Goal: Transaction & Acquisition: Purchase product/service

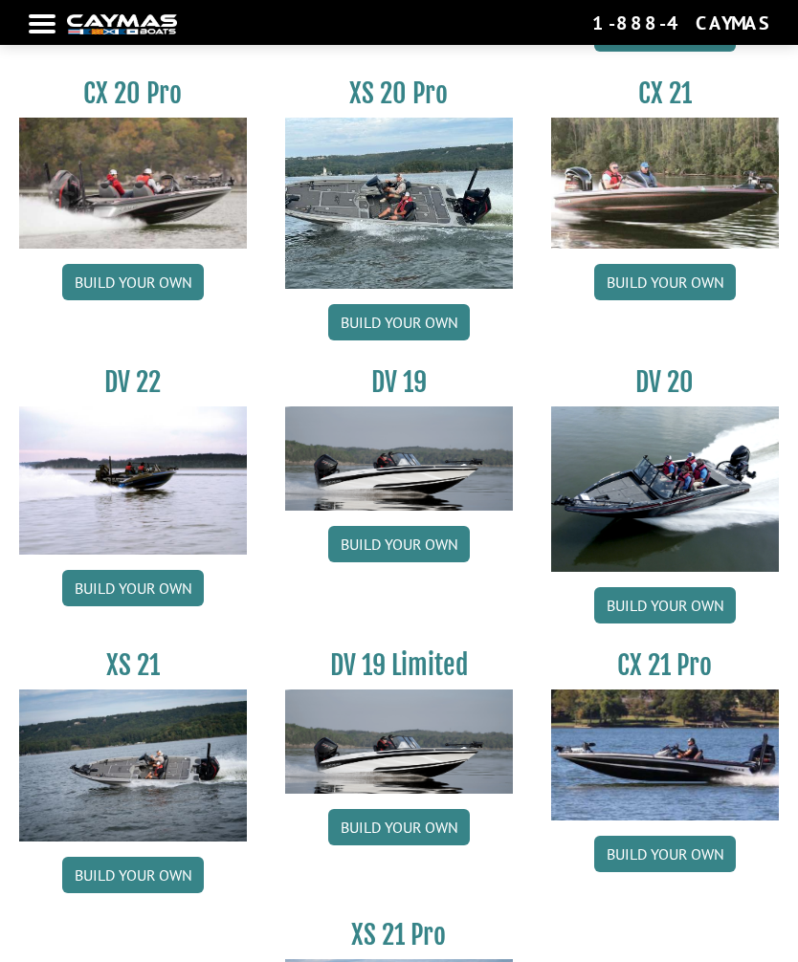
scroll to position [2000, 0]
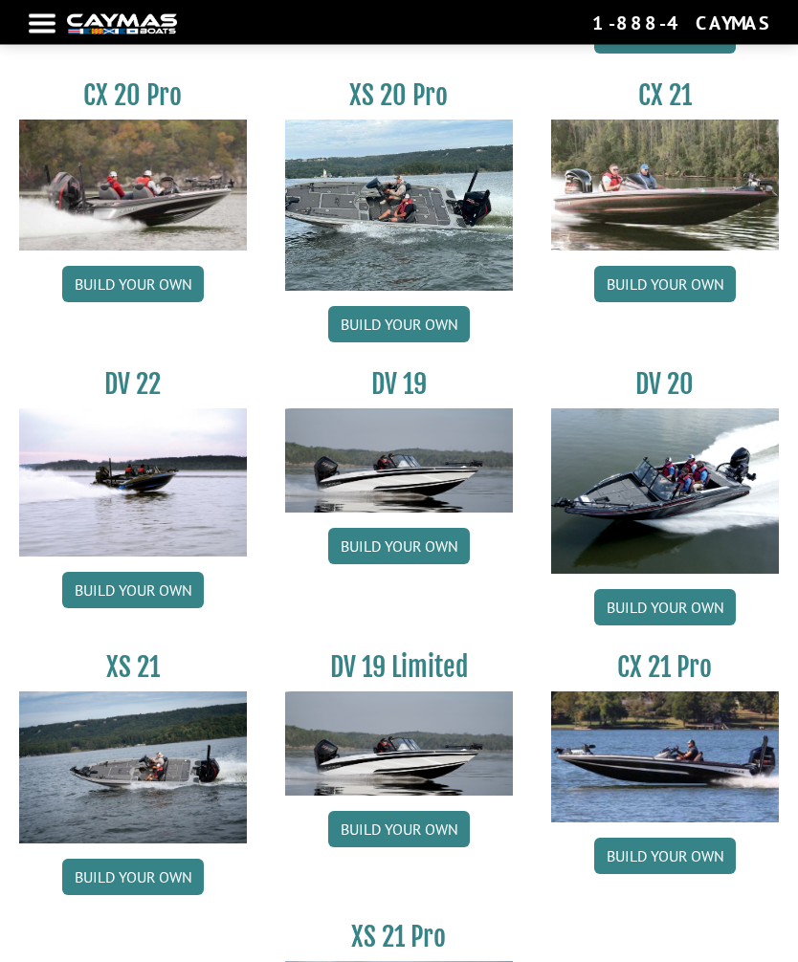
click at [165, 493] on img at bounding box center [133, 483] width 228 height 148
click at [168, 608] on link "Build your own" at bounding box center [133, 591] width 142 height 36
click at [174, 590] on link "Build your own" at bounding box center [133, 591] width 142 height 36
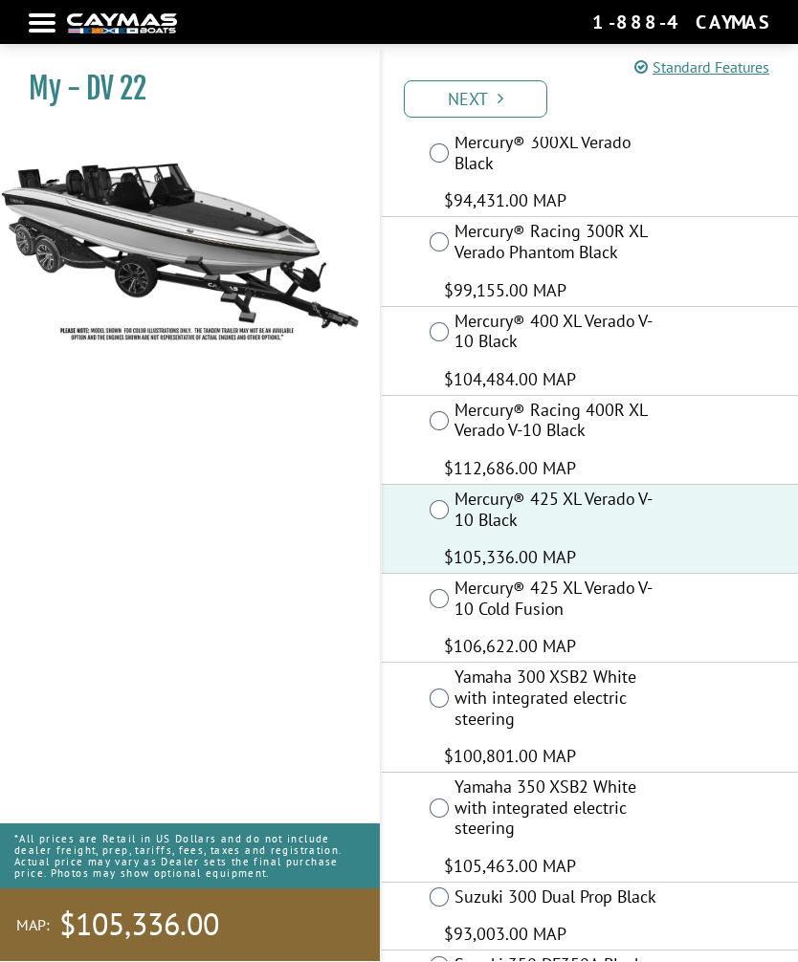
scroll to position [191, 0]
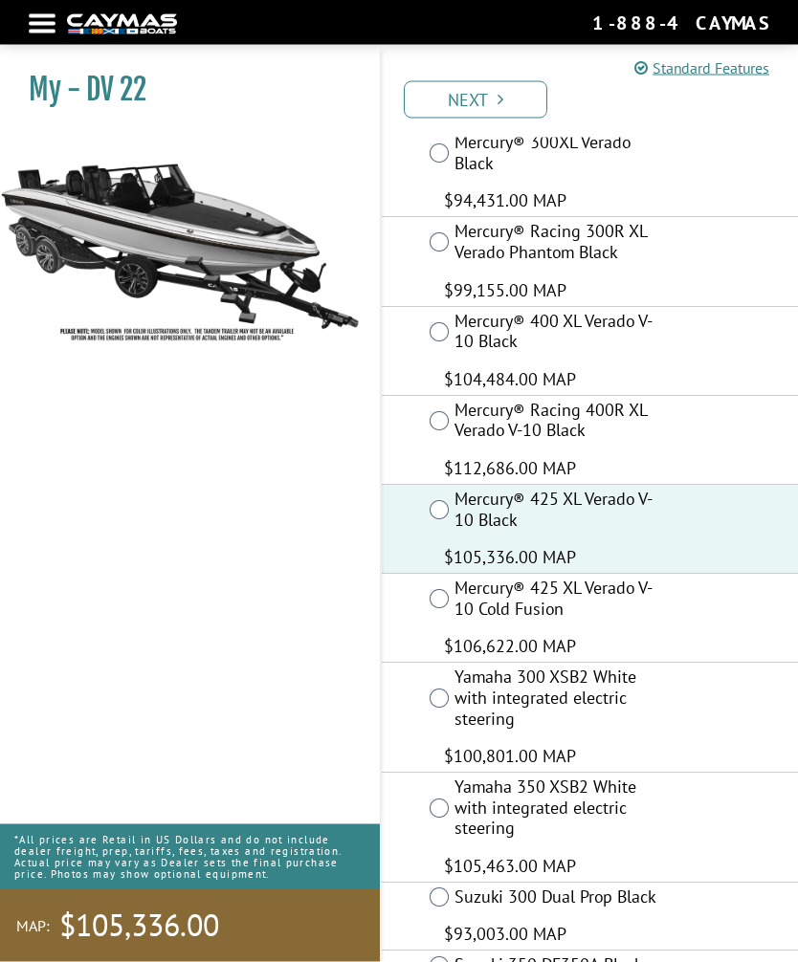
click at [491, 101] on link "Next" at bounding box center [475, 99] width 143 height 37
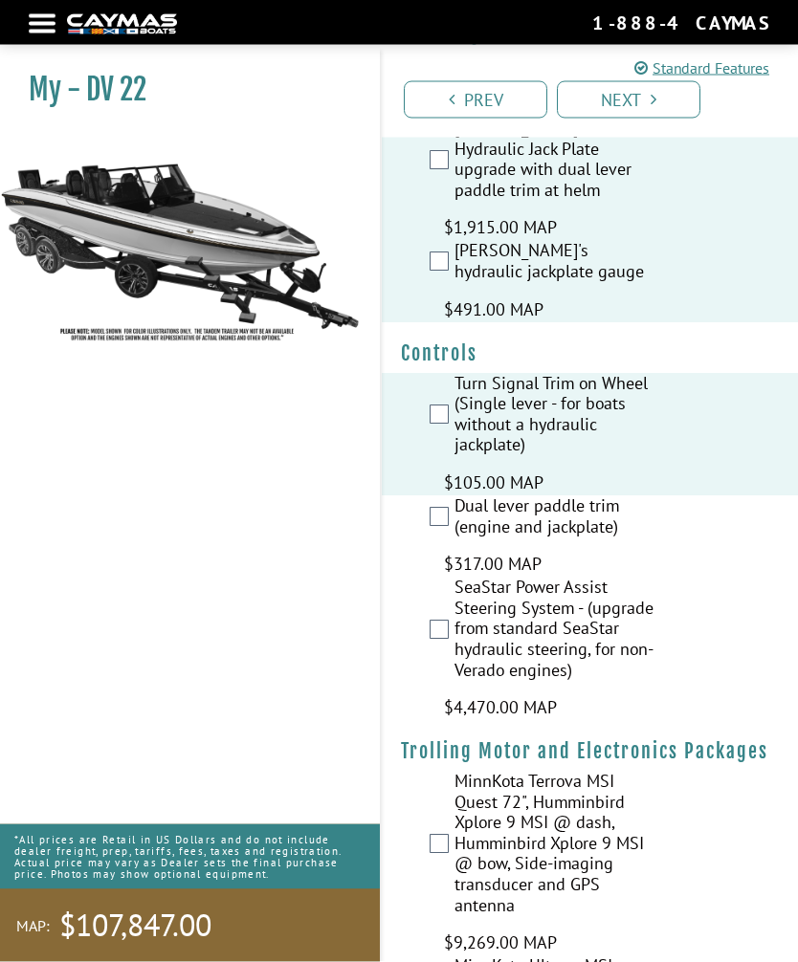
scroll to position [144, 0]
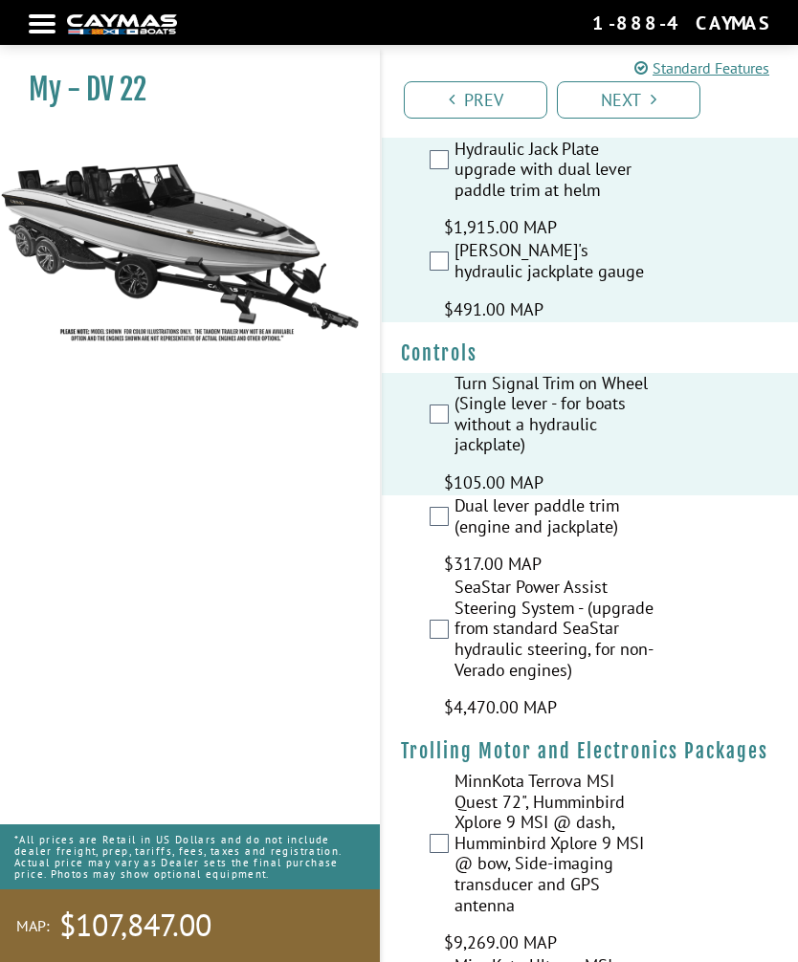
click at [428, 400] on div "Turn Signal Trim on Wheel (Single lever - for boats without a hydraulic jackpla…" at bounding box center [590, 434] width 416 height 122
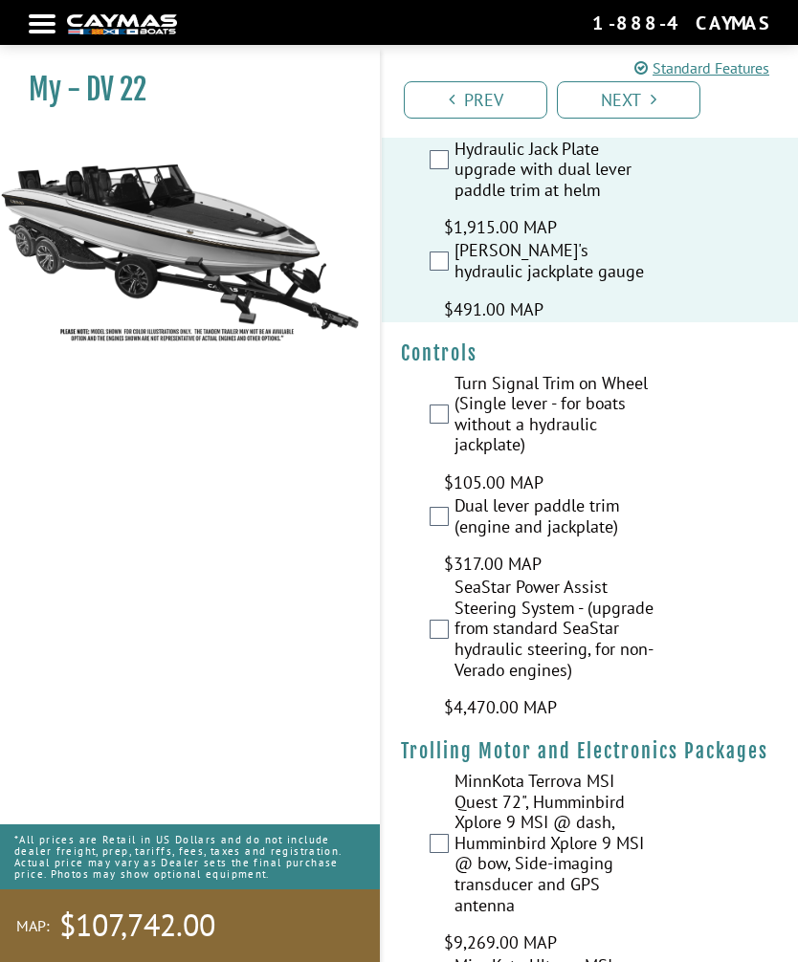
click at [455, 499] on label "Dual lever paddle trim (engine and jackplate)" at bounding box center [556, 518] width 204 height 46
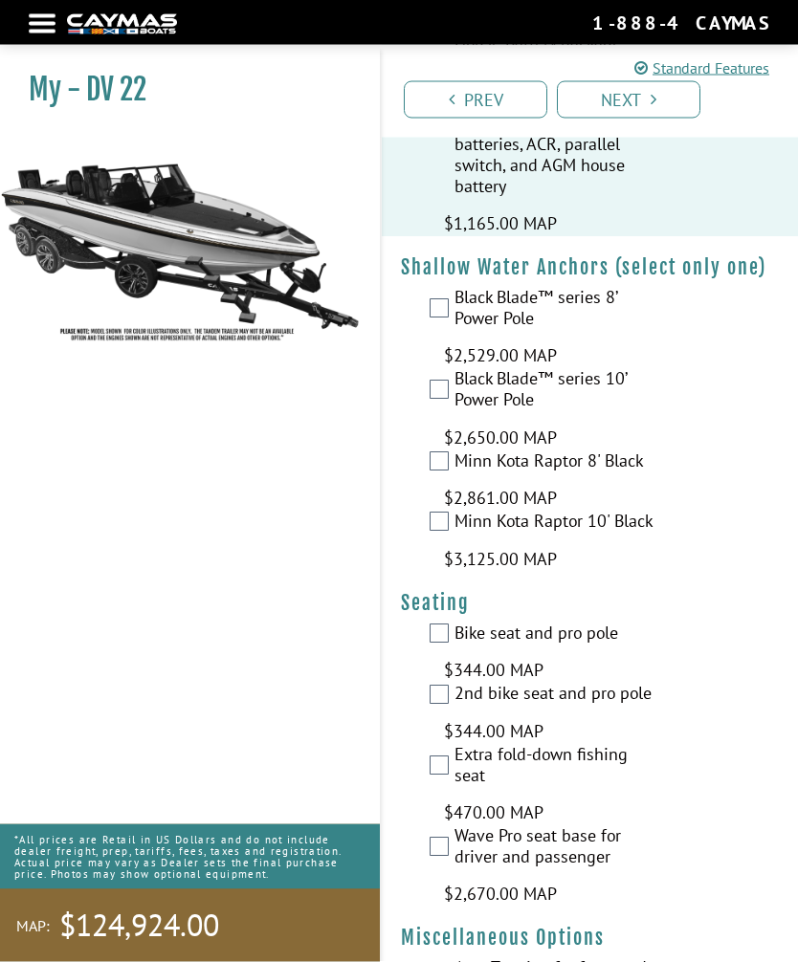
scroll to position [3351, 0]
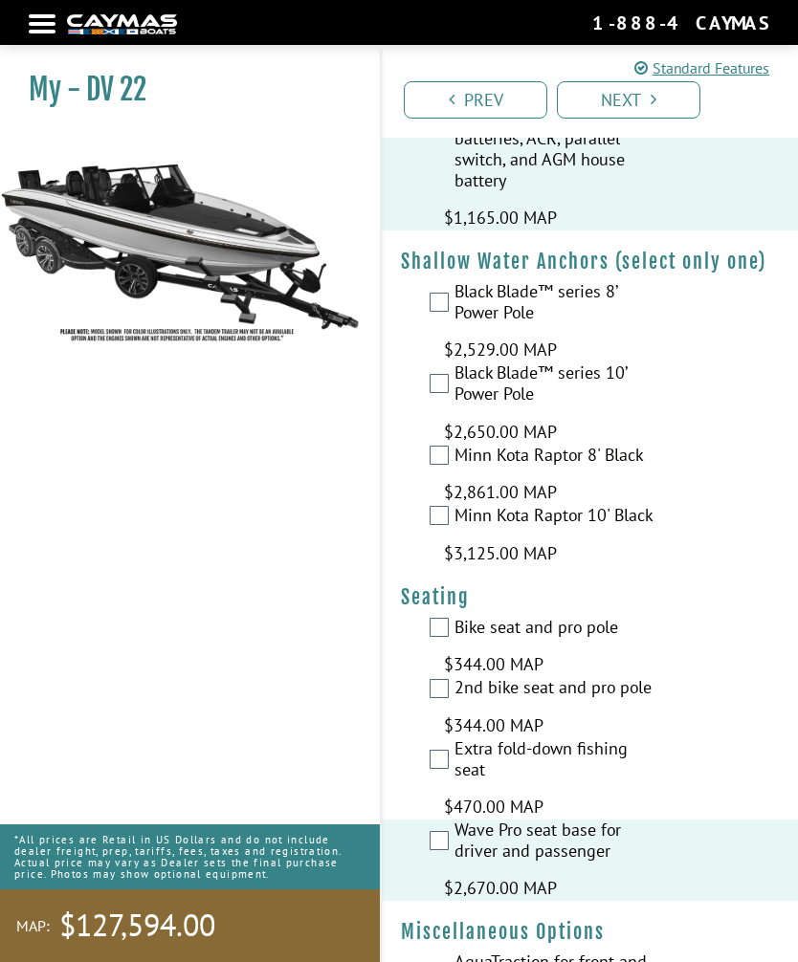
click at [454, 617] on label "Bike seat and pro pole" at bounding box center [556, 630] width 204 height 26
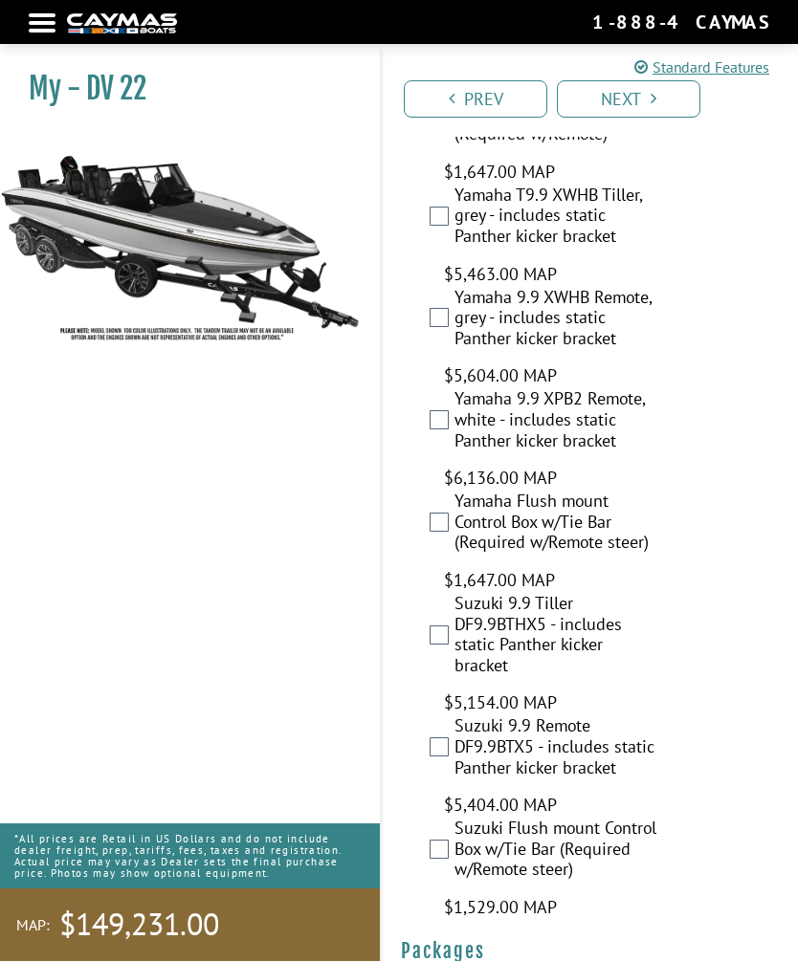
scroll to position [9689, 0]
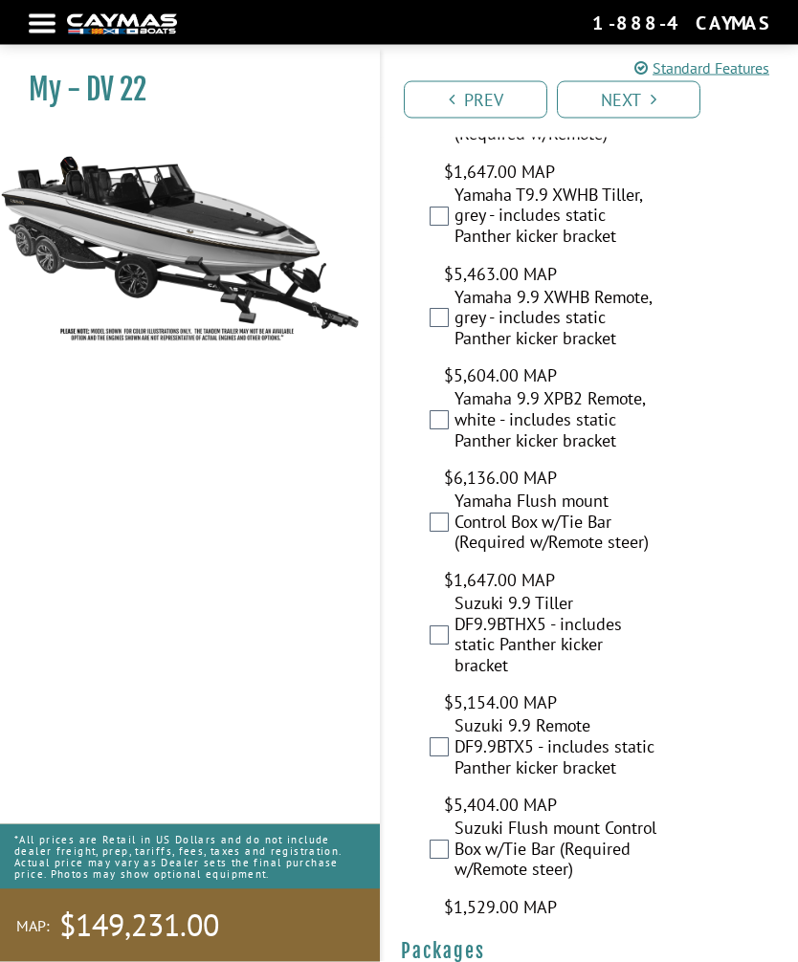
click at [657, 109] on link "Next" at bounding box center [628, 99] width 143 height 37
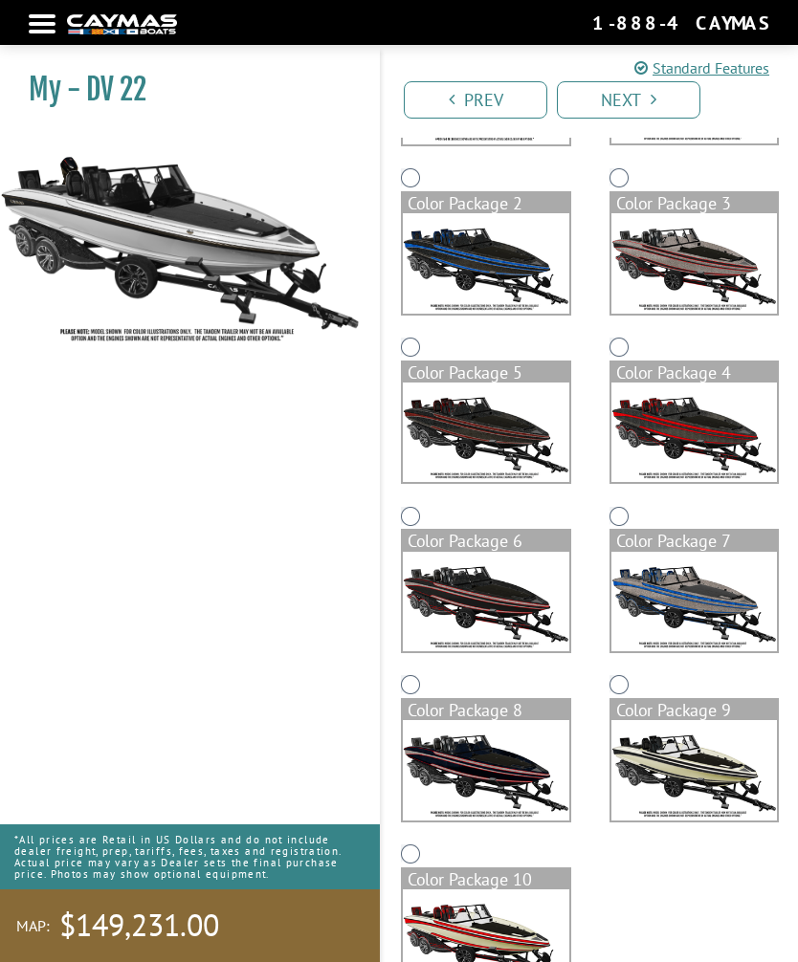
scroll to position [318, 0]
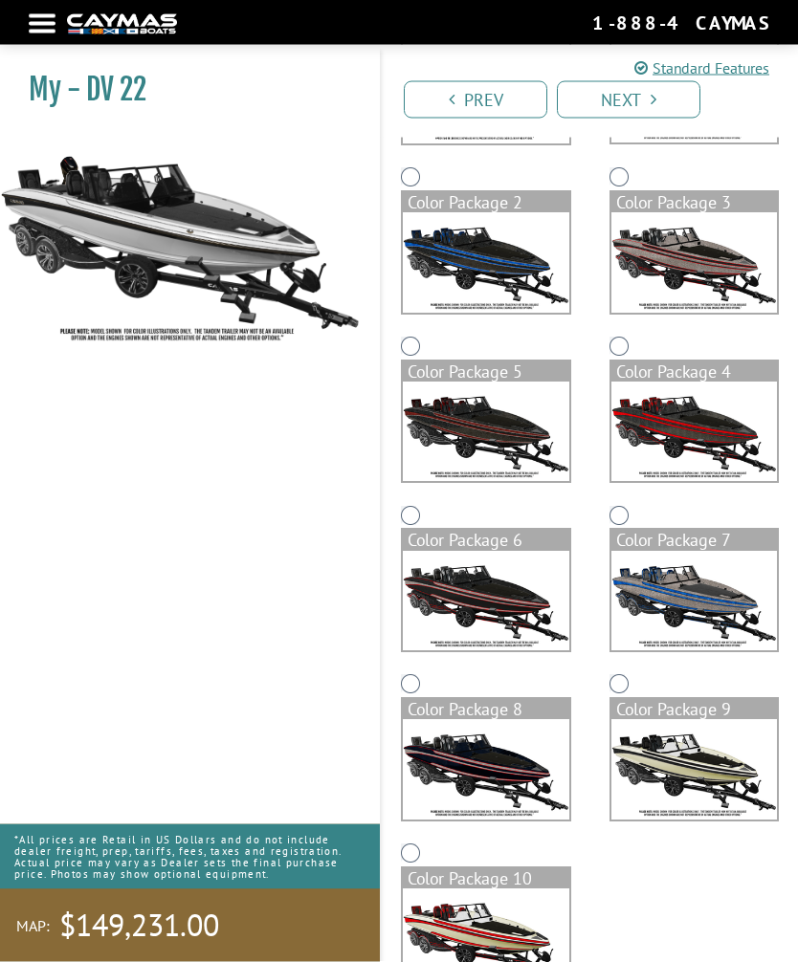
click at [518, 443] on img at bounding box center [486, 432] width 166 height 99
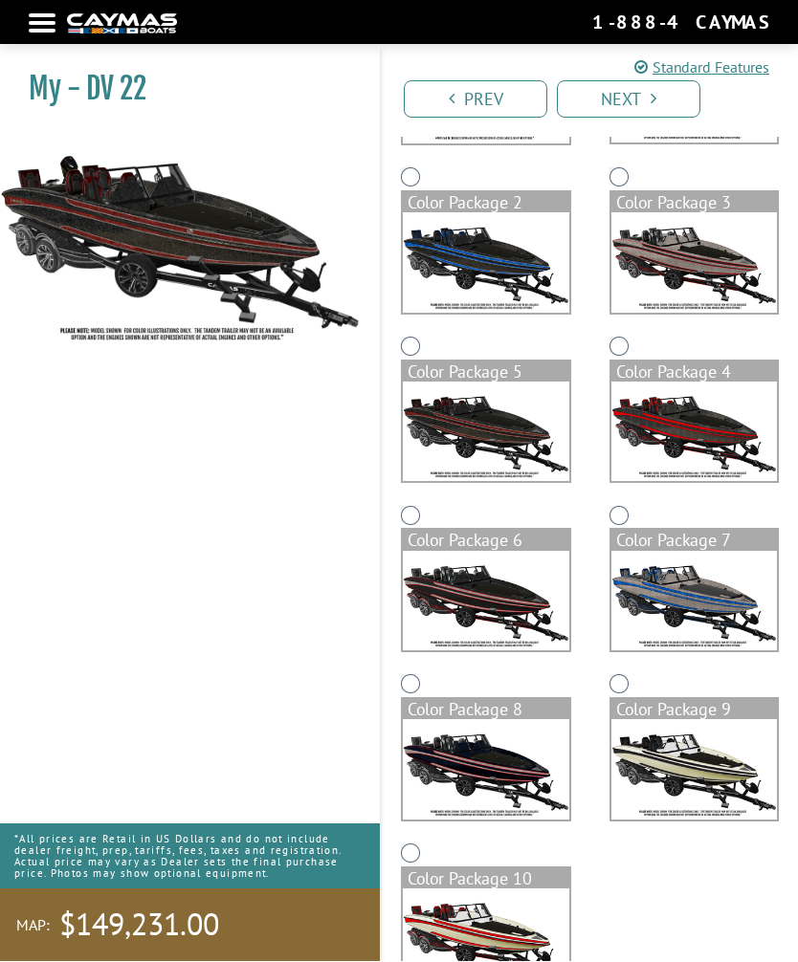
click at [517, 770] on img at bounding box center [486, 769] width 166 height 99
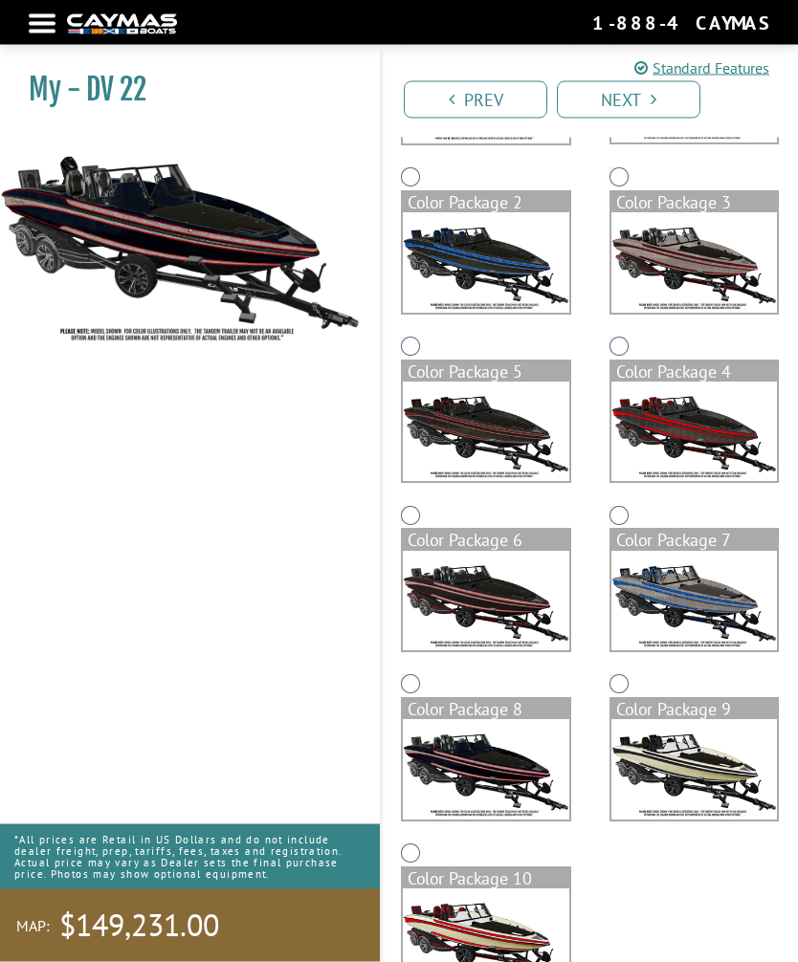
click at [509, 605] on img at bounding box center [486, 601] width 166 height 99
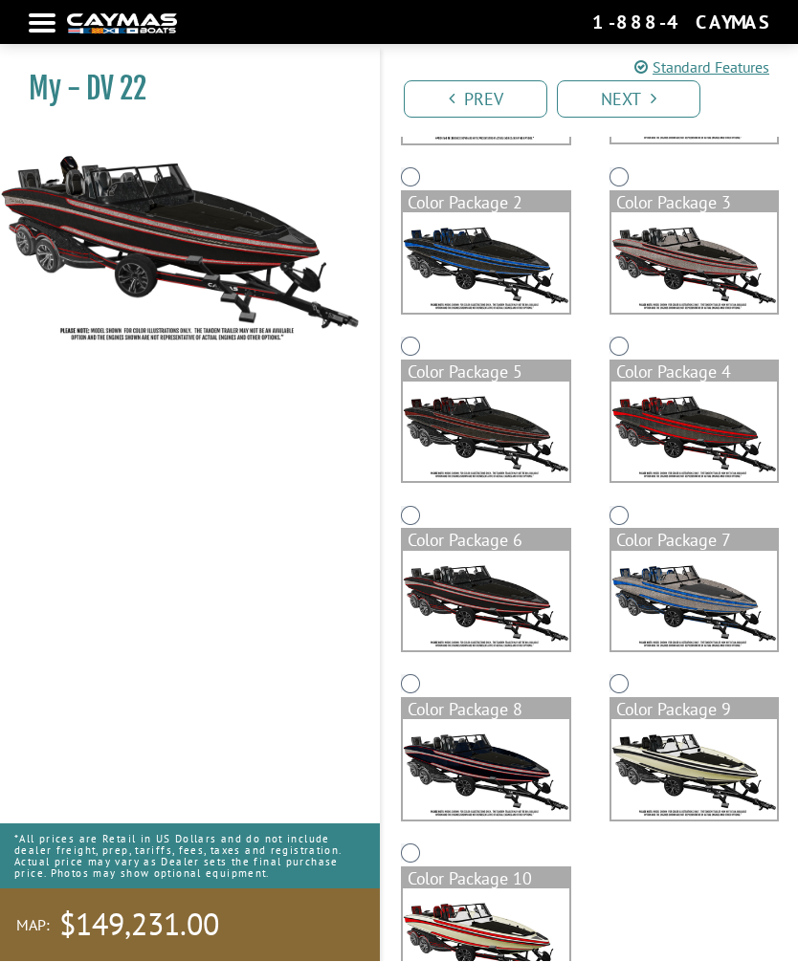
click at [713, 431] on img at bounding box center [694, 432] width 166 height 99
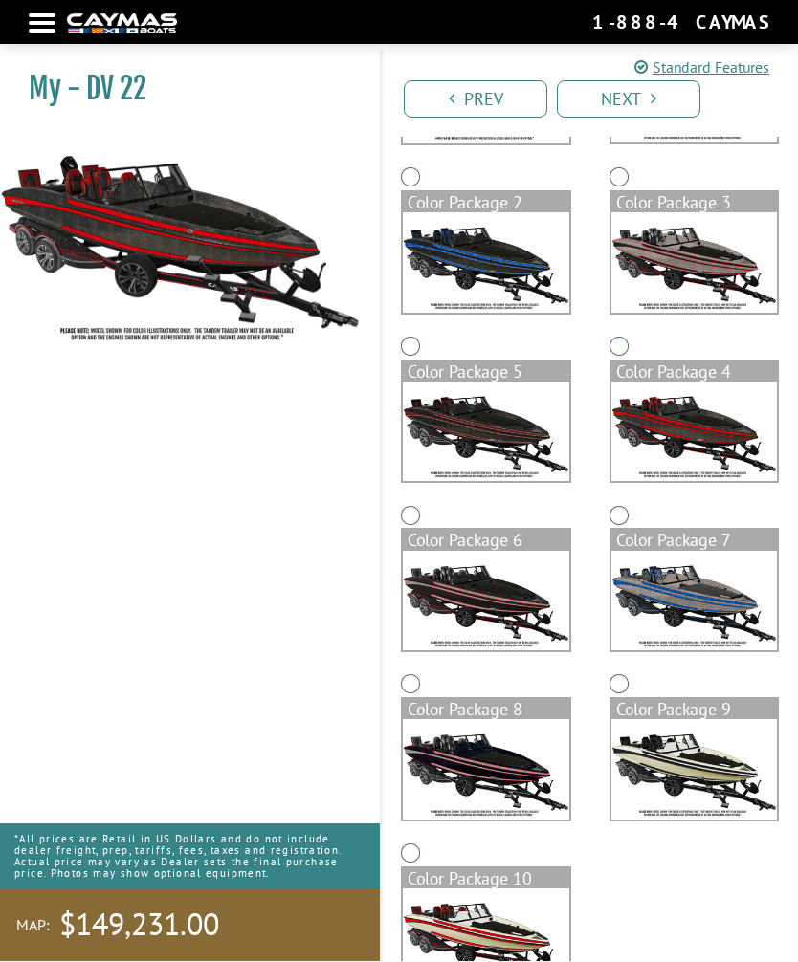
click at [732, 264] on img at bounding box center [694, 262] width 166 height 99
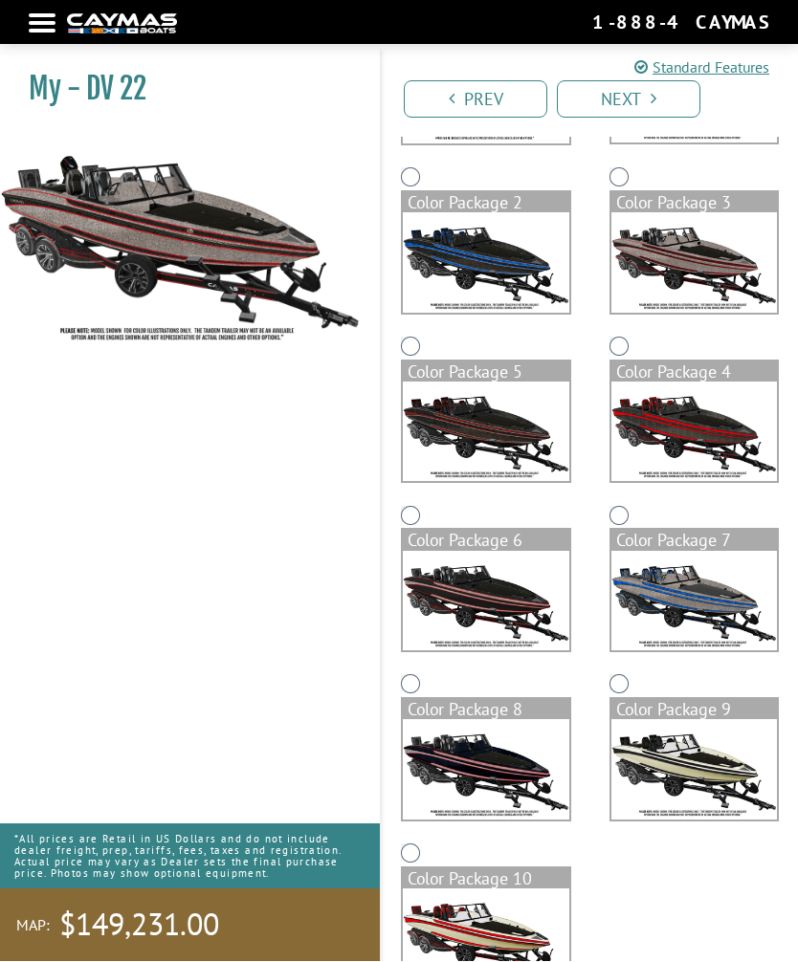
click at [697, 757] on img at bounding box center [694, 769] width 166 height 99
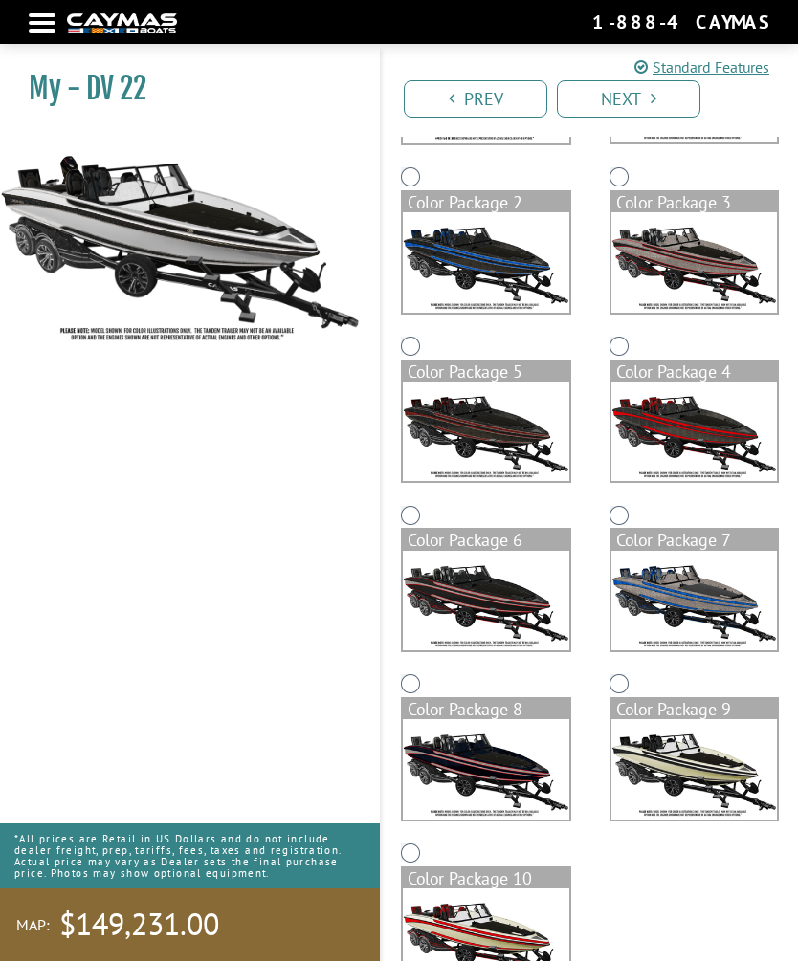
click at [687, 759] on img at bounding box center [694, 769] width 166 height 99
click at [513, 934] on img at bounding box center [486, 939] width 166 height 99
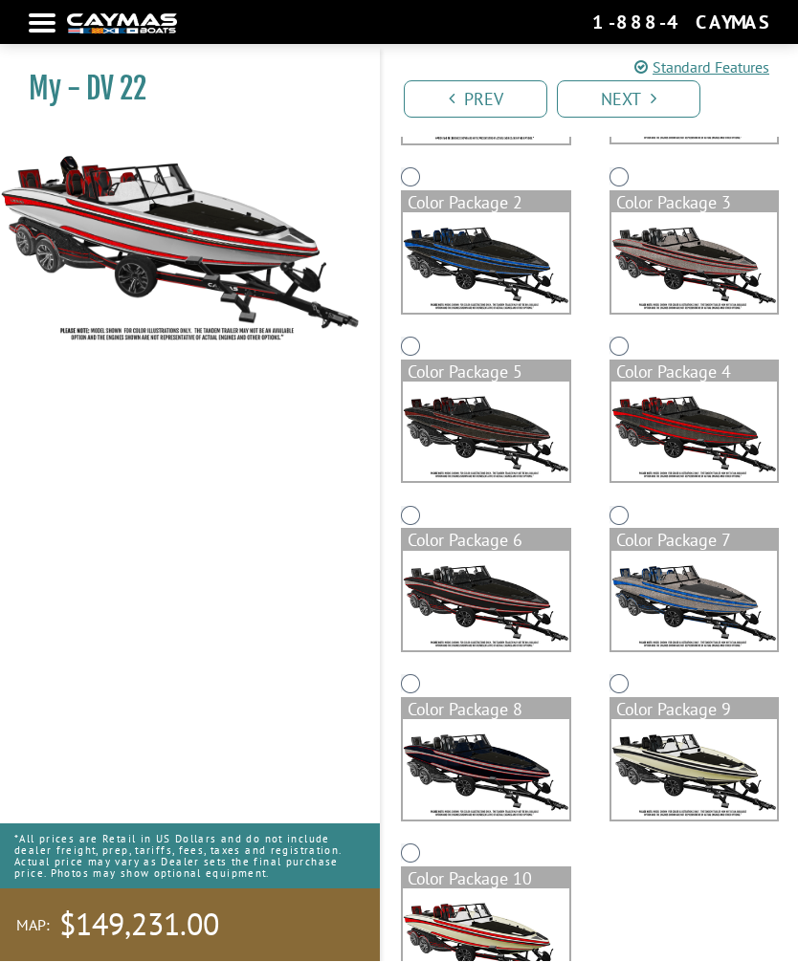
click at [702, 434] on img at bounding box center [694, 432] width 166 height 99
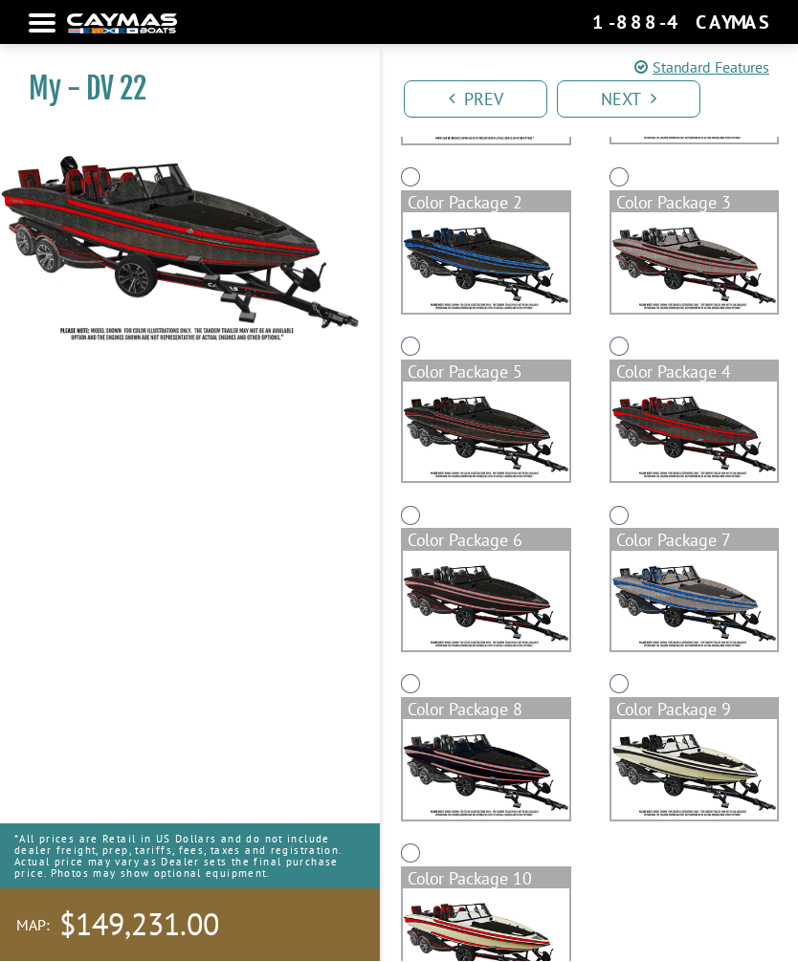
click at [715, 268] on img at bounding box center [694, 262] width 166 height 99
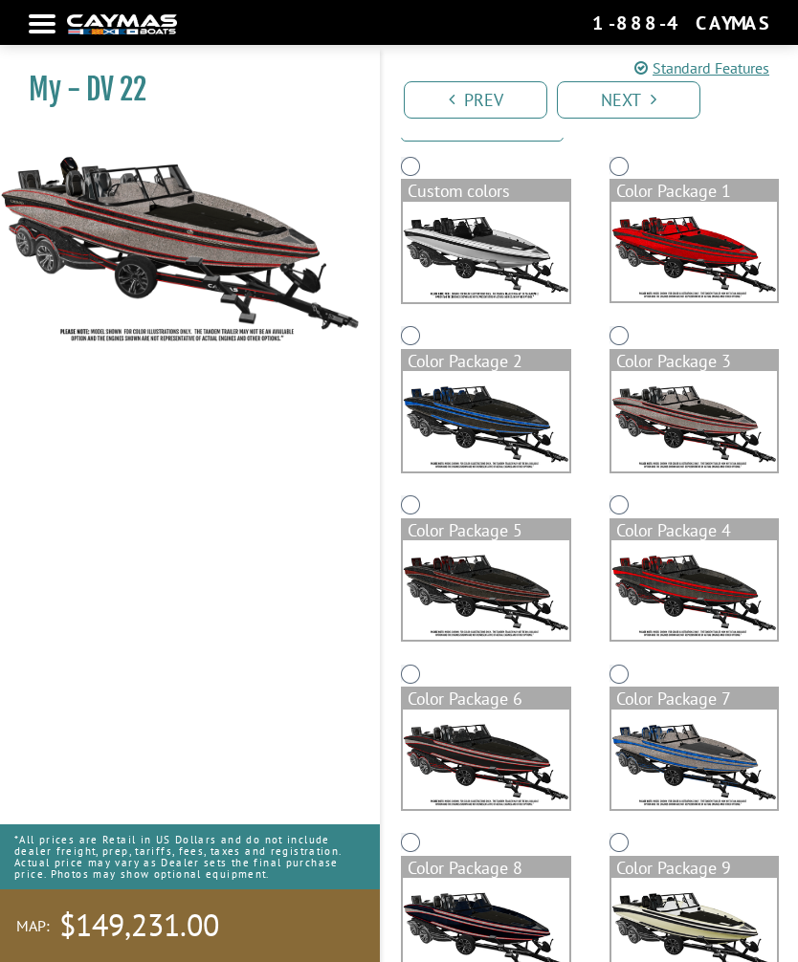
scroll to position [0, 0]
